Goal: Task Accomplishment & Management: Use online tool/utility

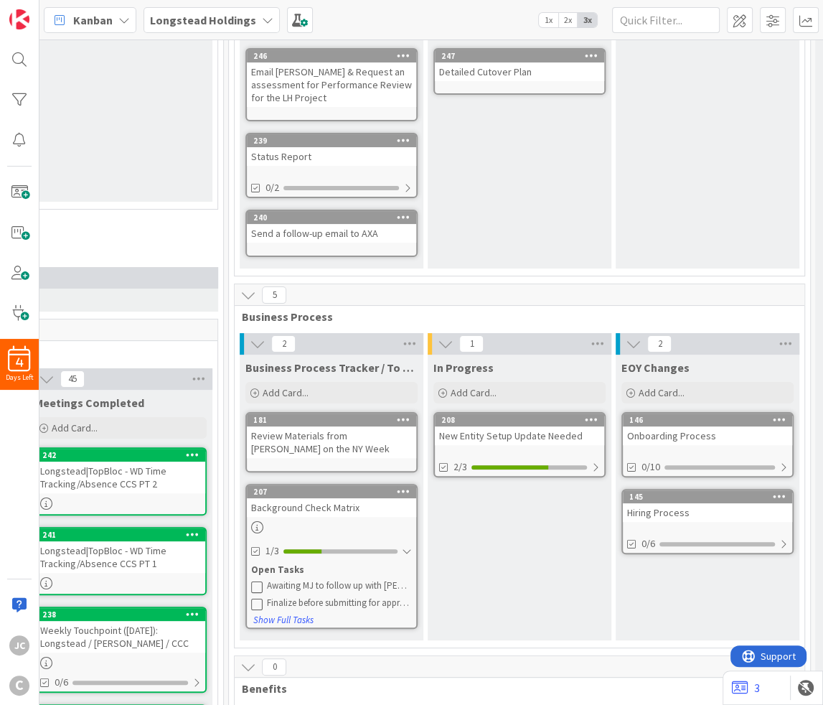
scroll to position [0, 403]
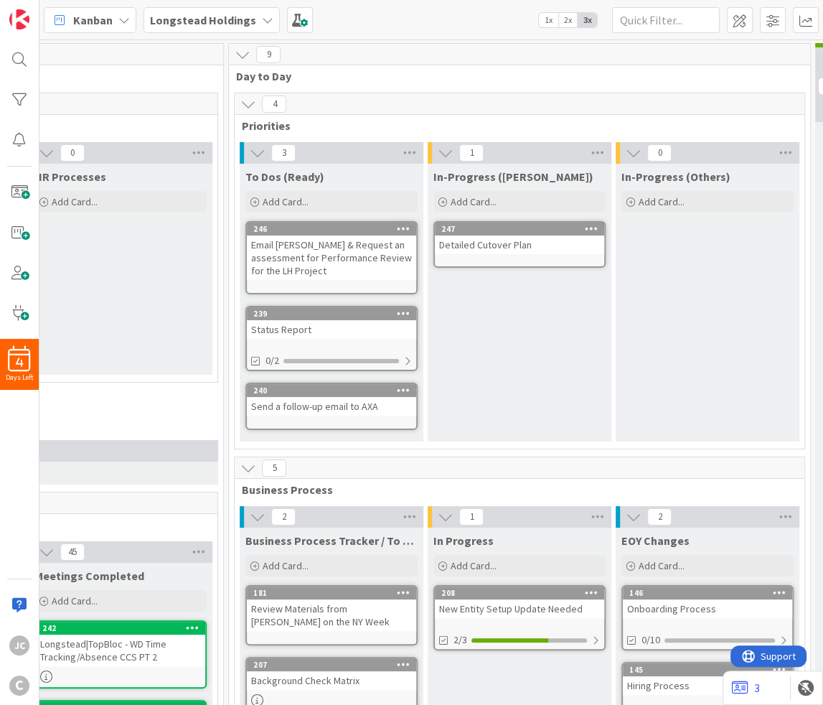
click at [379, 259] on div "Email [PERSON_NAME] & Request an assessment for Performance Review for the LH P…" at bounding box center [331, 257] width 169 height 44
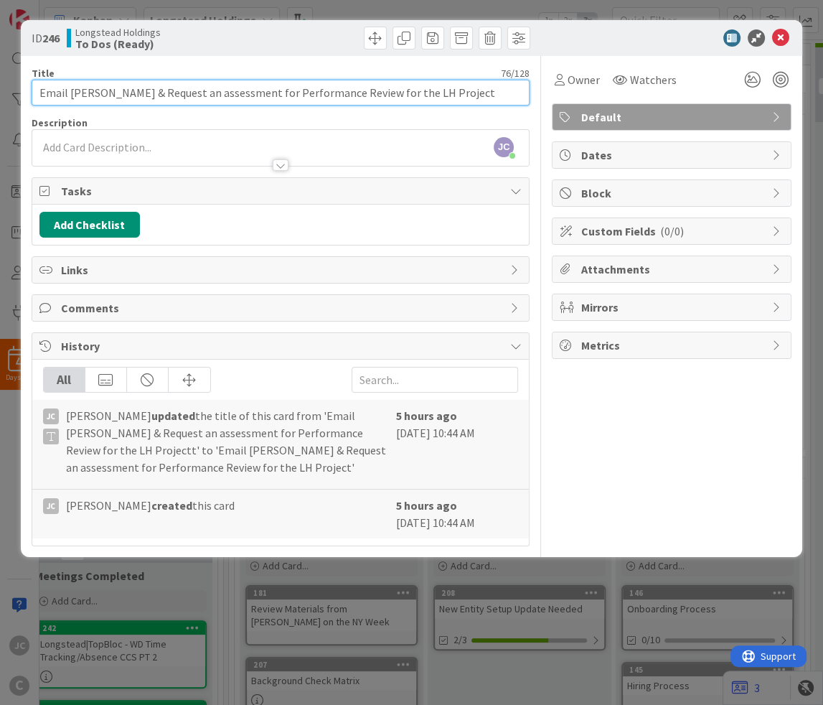
drag, startPoint x: 147, startPoint y: 90, endPoint x: 463, endPoint y: 88, distance: 315.8
click at [463, 88] on input "Email [PERSON_NAME] & Request an assessment for Performance Review for the LH P…" at bounding box center [281, 93] width 499 height 26
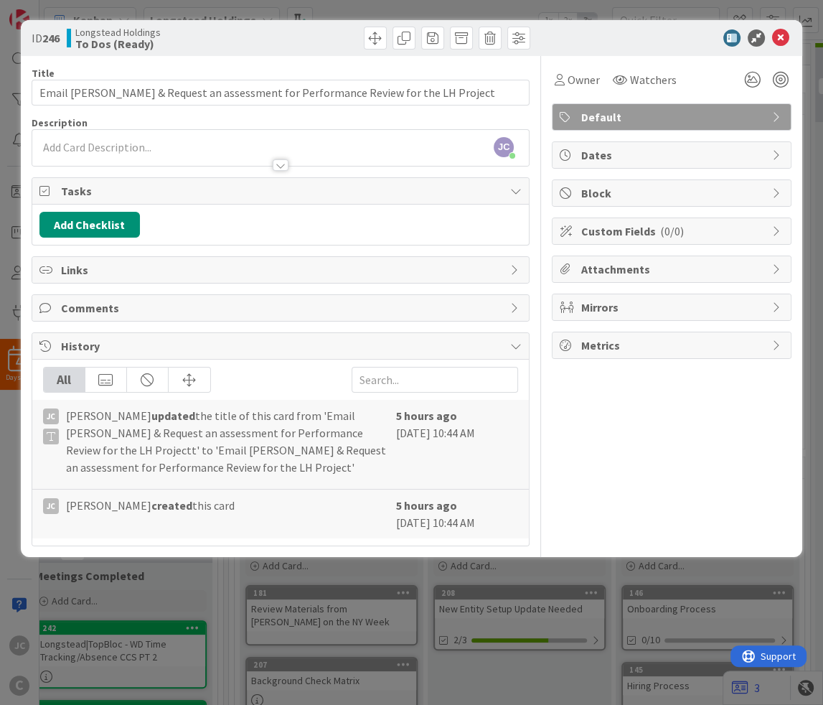
click at [355, 602] on div "ID 246 Longstead Holdings To Dos (Ready) Title 76 / 128 Email [PERSON_NAME] & R…" at bounding box center [411, 352] width 823 height 705
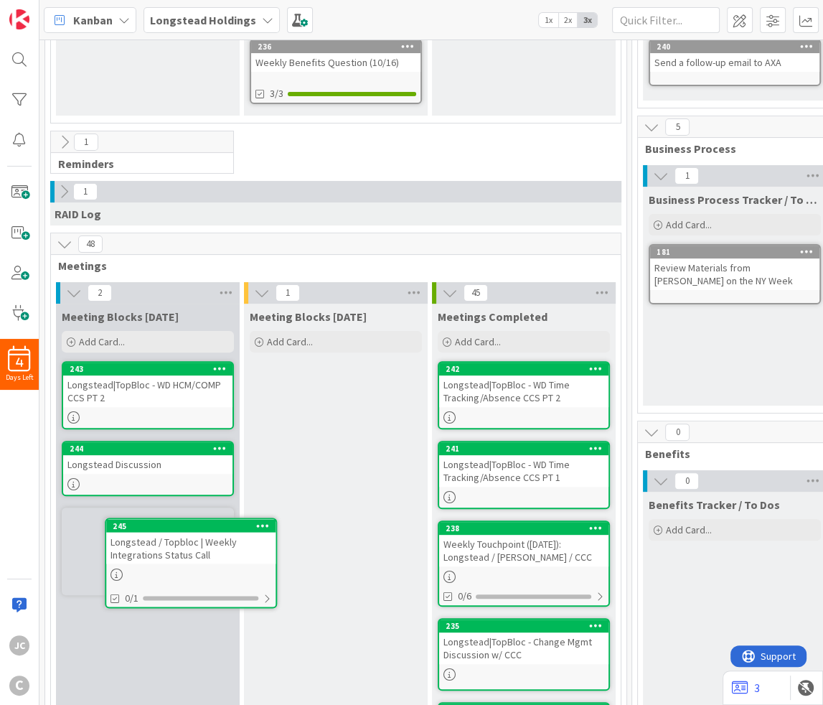
scroll to position [271, 0]
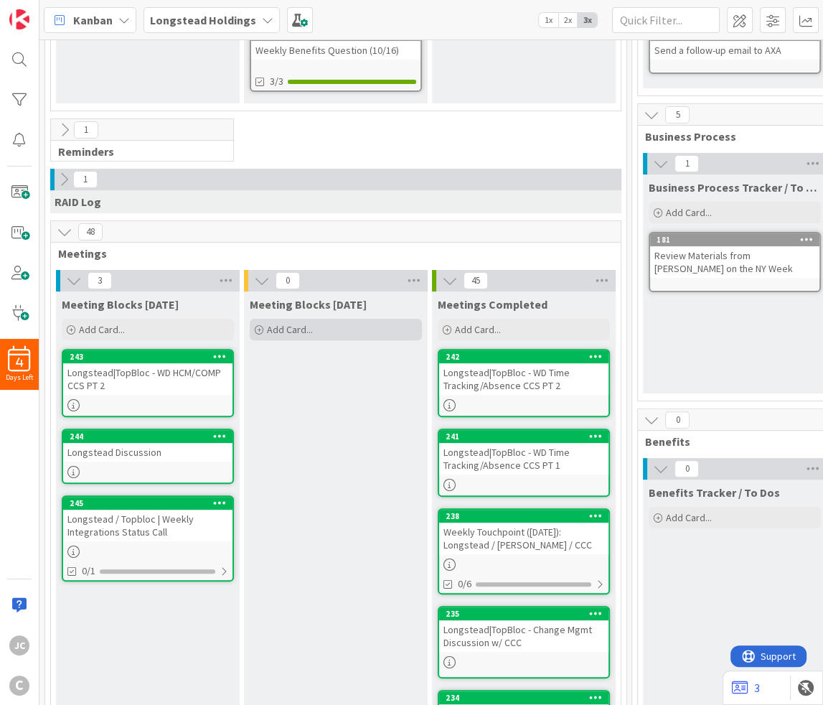
click at [348, 337] on div "Add Card..." at bounding box center [336, 330] width 172 height 22
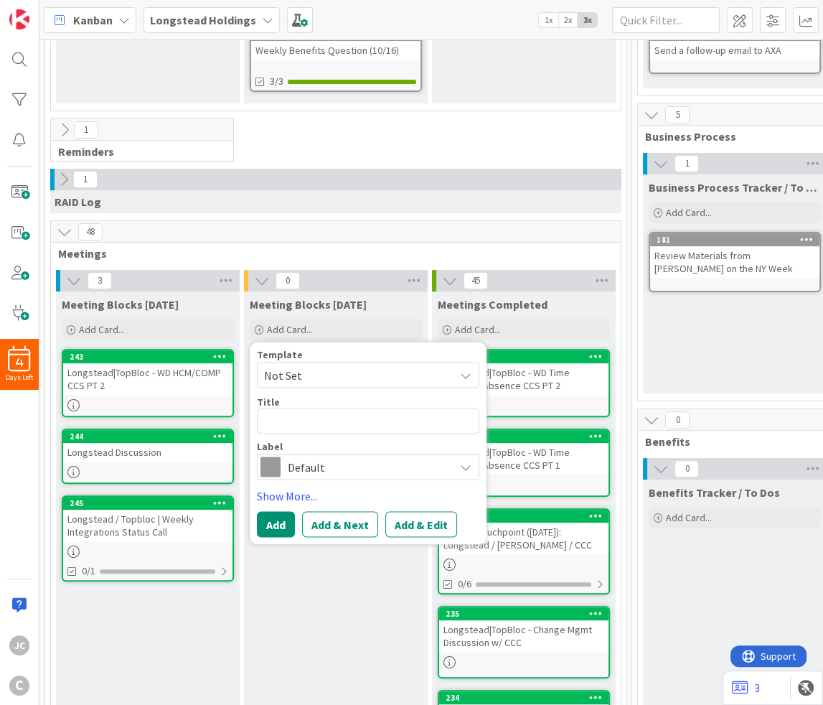
click at [345, 367] on span "Not Set" at bounding box center [353, 374] width 179 height 19
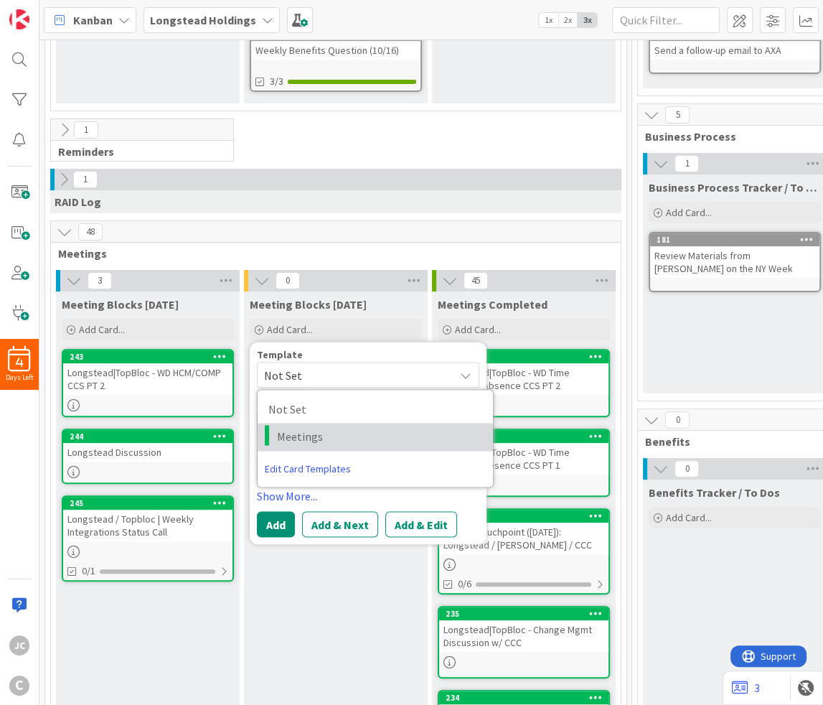
click at [341, 433] on span "Meetings" at bounding box center [379, 436] width 205 height 19
type textarea "x"
type textarea "Meetings"
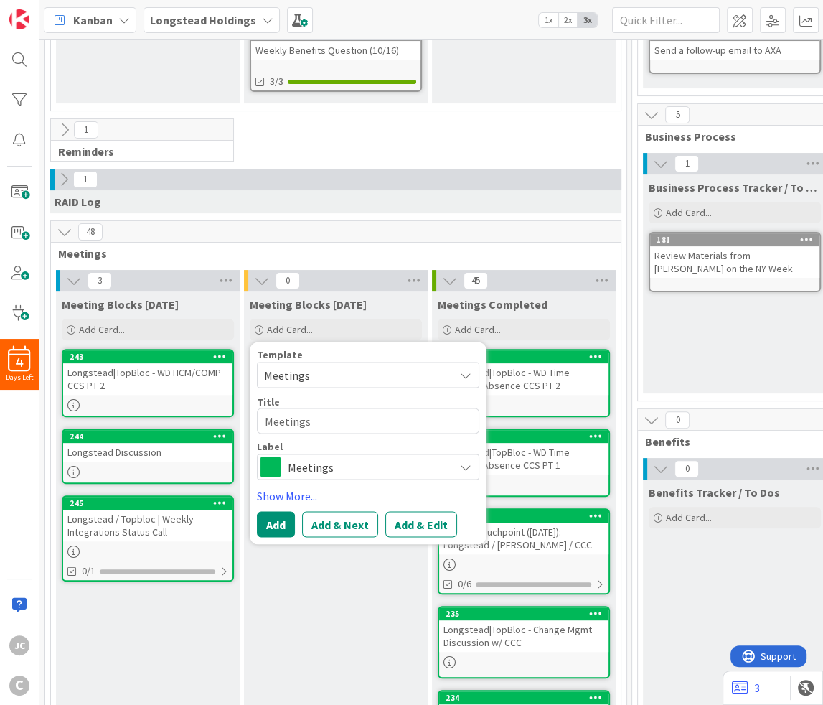
click at [338, 403] on div "Title 8 / 128" at bounding box center [368, 401] width 222 height 13
click at [332, 415] on textarea "Meetings" at bounding box center [368, 421] width 222 height 26
paste textarea "Weekly Touchpoint ([DATE]): Longstead / [PERSON_NAME] / CCC"
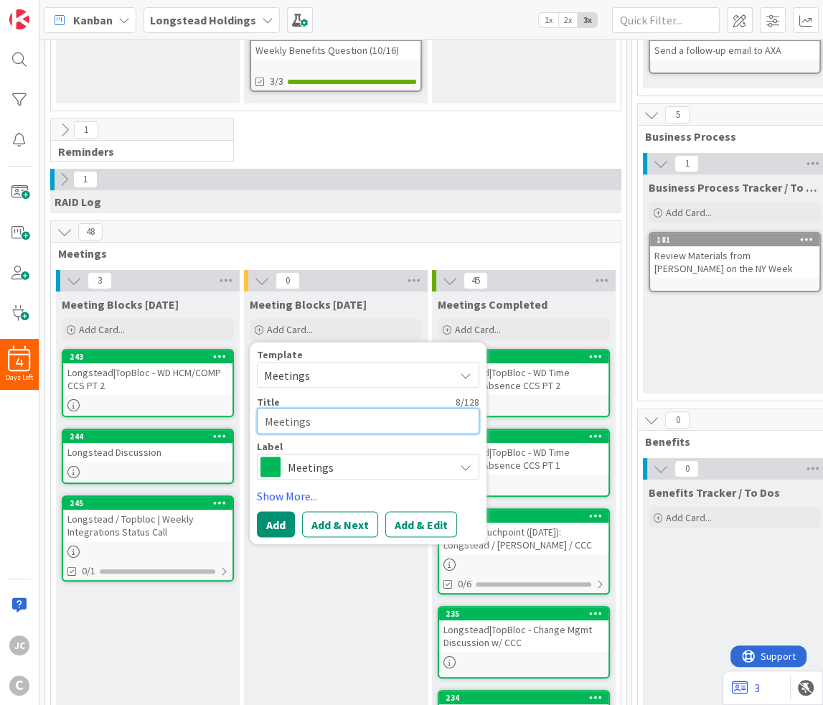
type textarea "x"
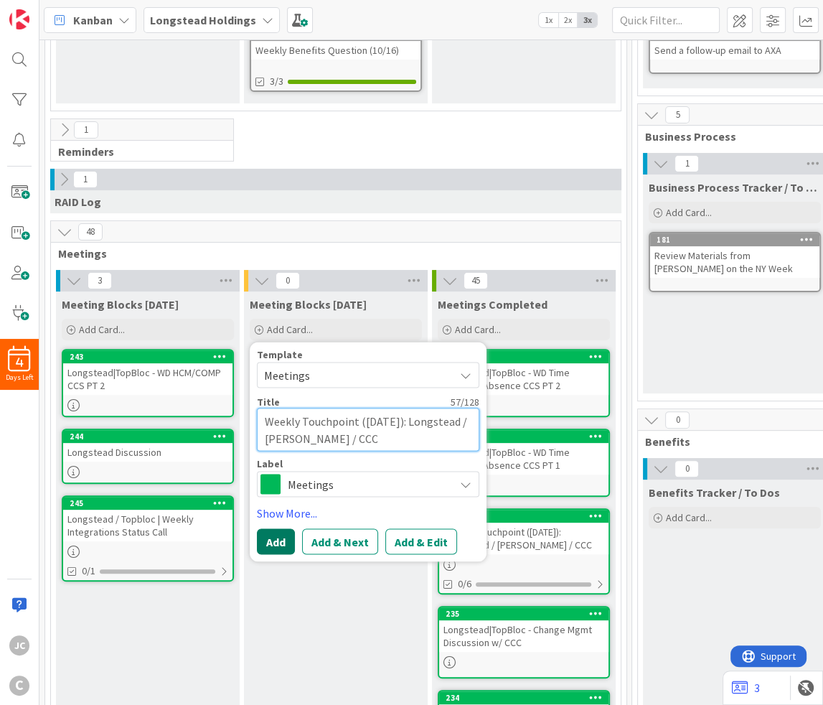
type textarea "Weekly Touchpoint ([DATE]): Longstead / [PERSON_NAME] / CCC"
click at [260, 541] on button "Add" at bounding box center [276, 542] width 38 height 26
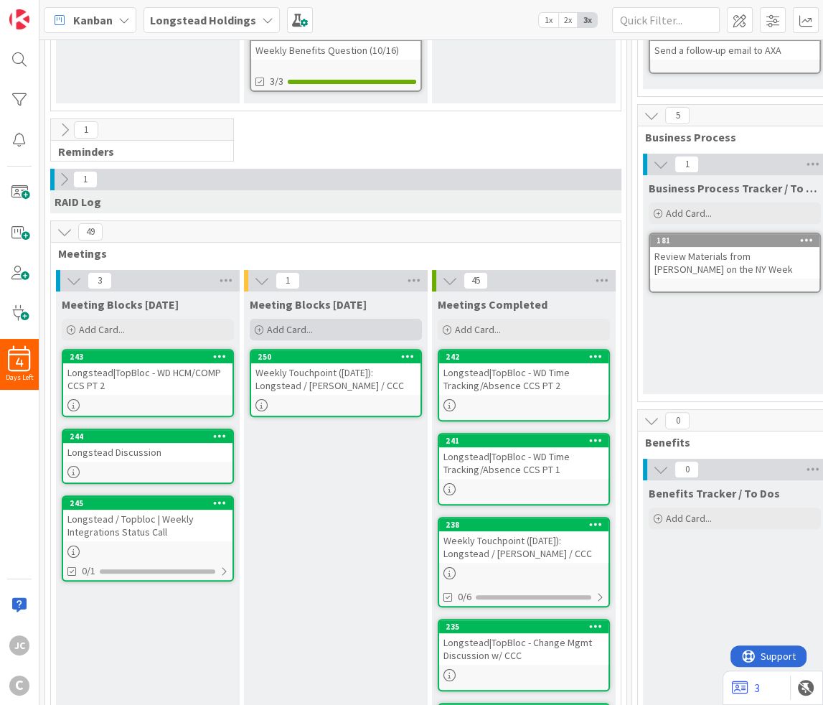
click at [291, 319] on div "Add Card..." at bounding box center [336, 330] width 172 height 22
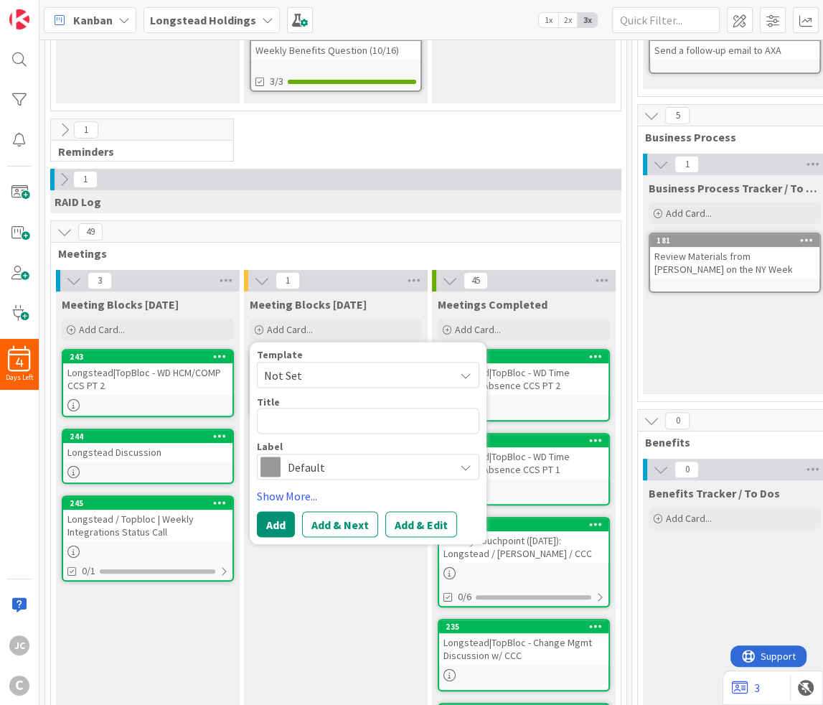
click at [337, 371] on span "Not Set" at bounding box center [353, 374] width 179 height 19
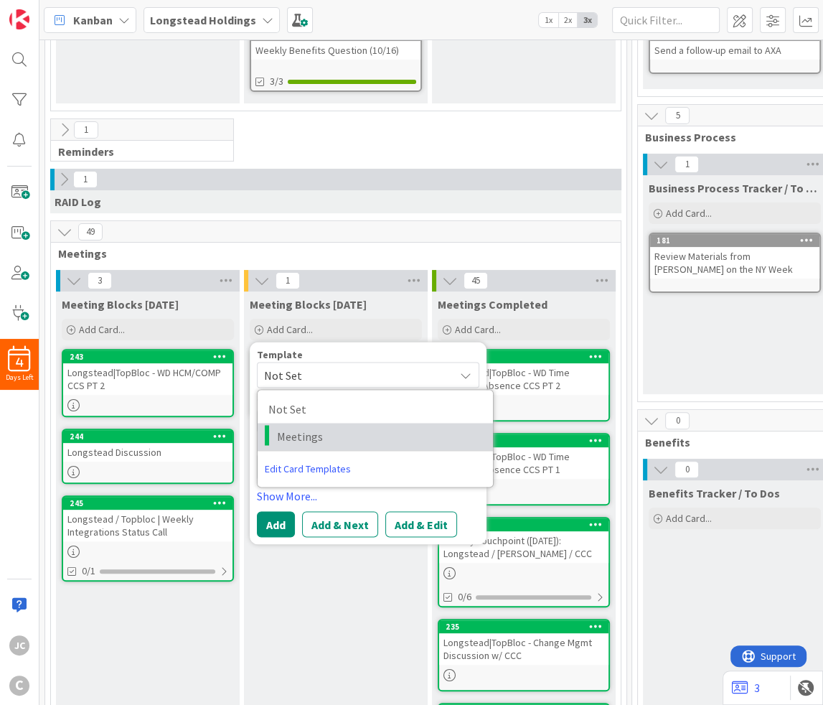
click at [322, 423] on link "Meetings" at bounding box center [375, 436] width 235 height 27
type textarea "x"
type textarea "Meetings"
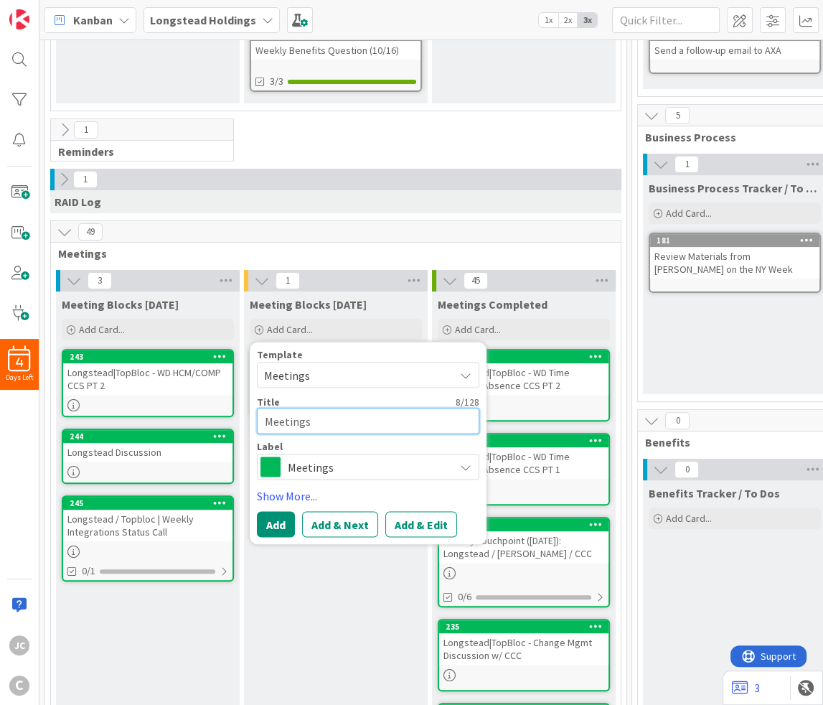
click at [339, 409] on textarea "Meetings" at bounding box center [368, 421] width 222 height 26
paste textarea "LH/CCC: Review New Work Location Setup Business Process"
type textarea "x"
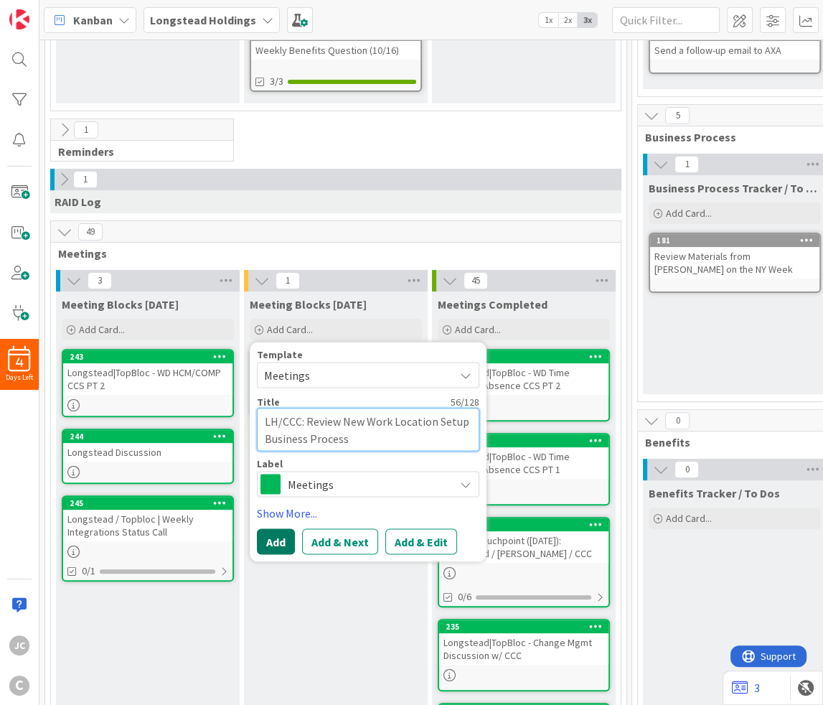
type textarea "LH/CCC: Review New Work Location Setup Business Process"
click at [274, 533] on button "Add" at bounding box center [276, 542] width 38 height 26
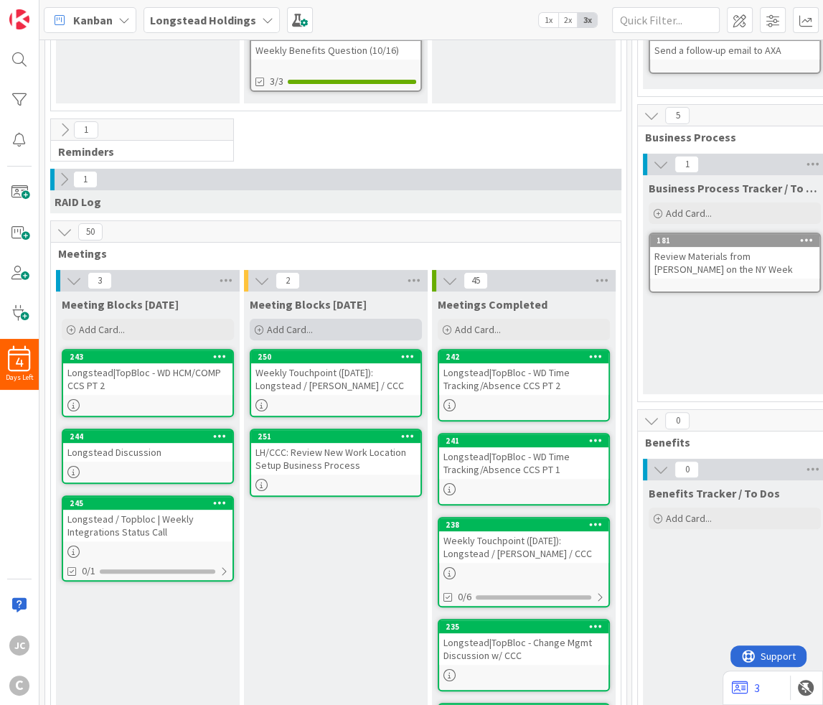
click at [289, 324] on span "Add Card..." at bounding box center [290, 329] width 46 height 13
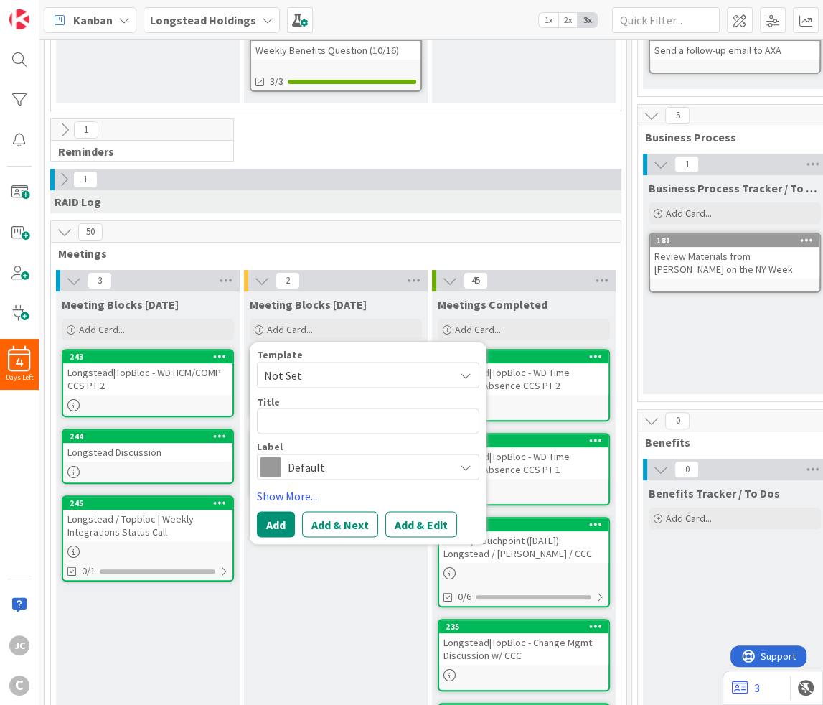
click at [304, 369] on span "Not Set" at bounding box center [353, 374] width 179 height 19
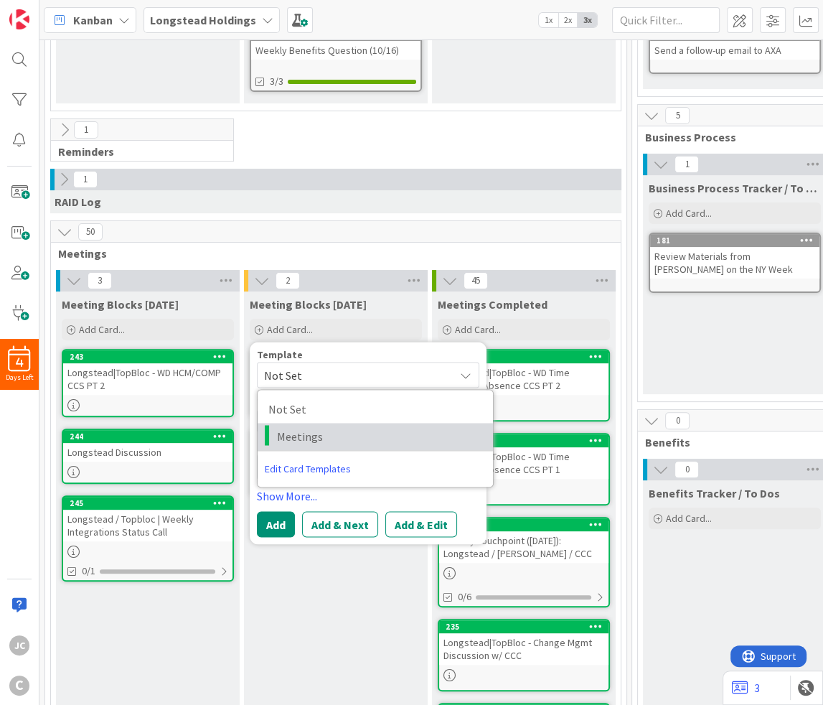
click at [303, 431] on span "Meetings" at bounding box center [379, 436] width 205 height 19
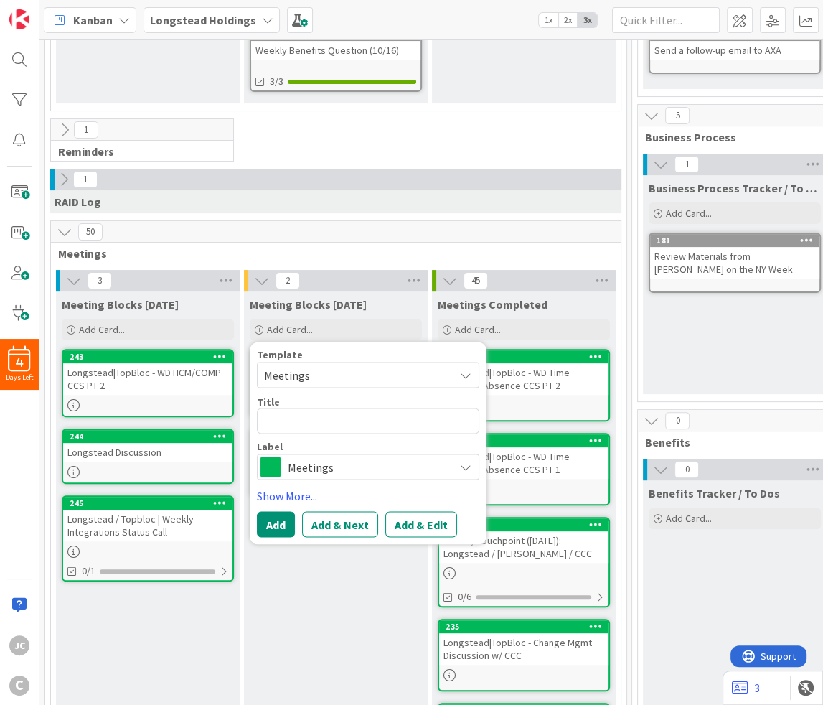
type textarea "x"
type textarea "Meetings"
click at [316, 425] on textarea "Meetings" at bounding box center [368, 421] width 222 height 26
paste textarea "LH Business Process Internal Sync (Weekly)"
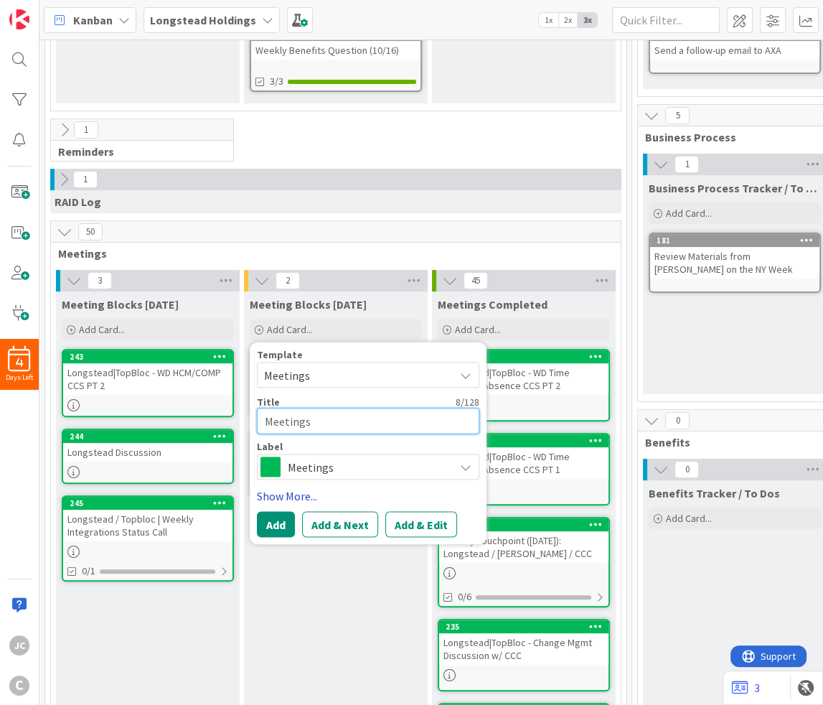
type textarea "x"
type textarea "LH Business Process Internal Sync (Weekly)"
click at [268, 531] on button "Add" at bounding box center [276, 524] width 38 height 26
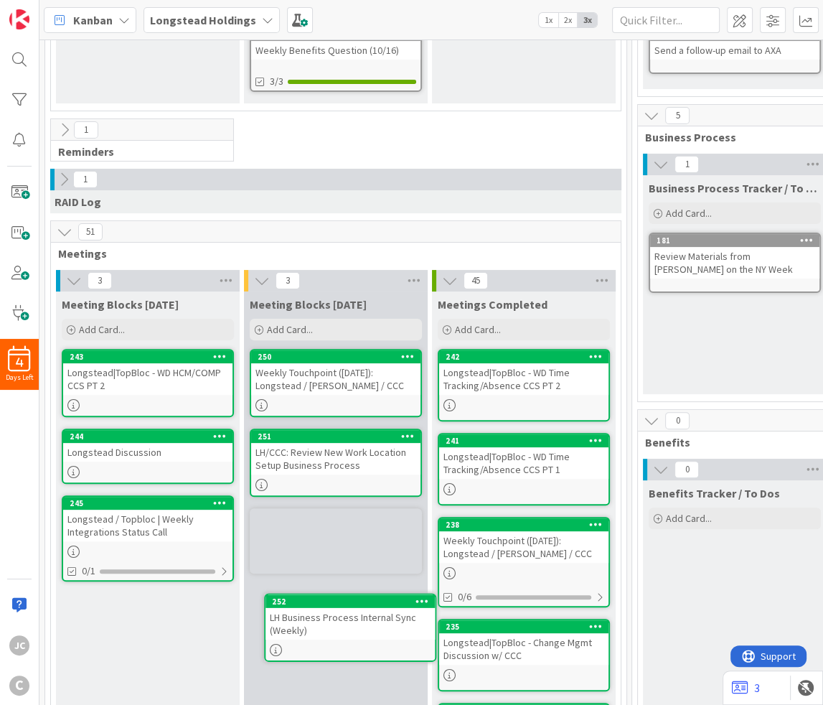
scroll to position [318, 0]
